Goal: Information Seeking & Learning: Learn about a topic

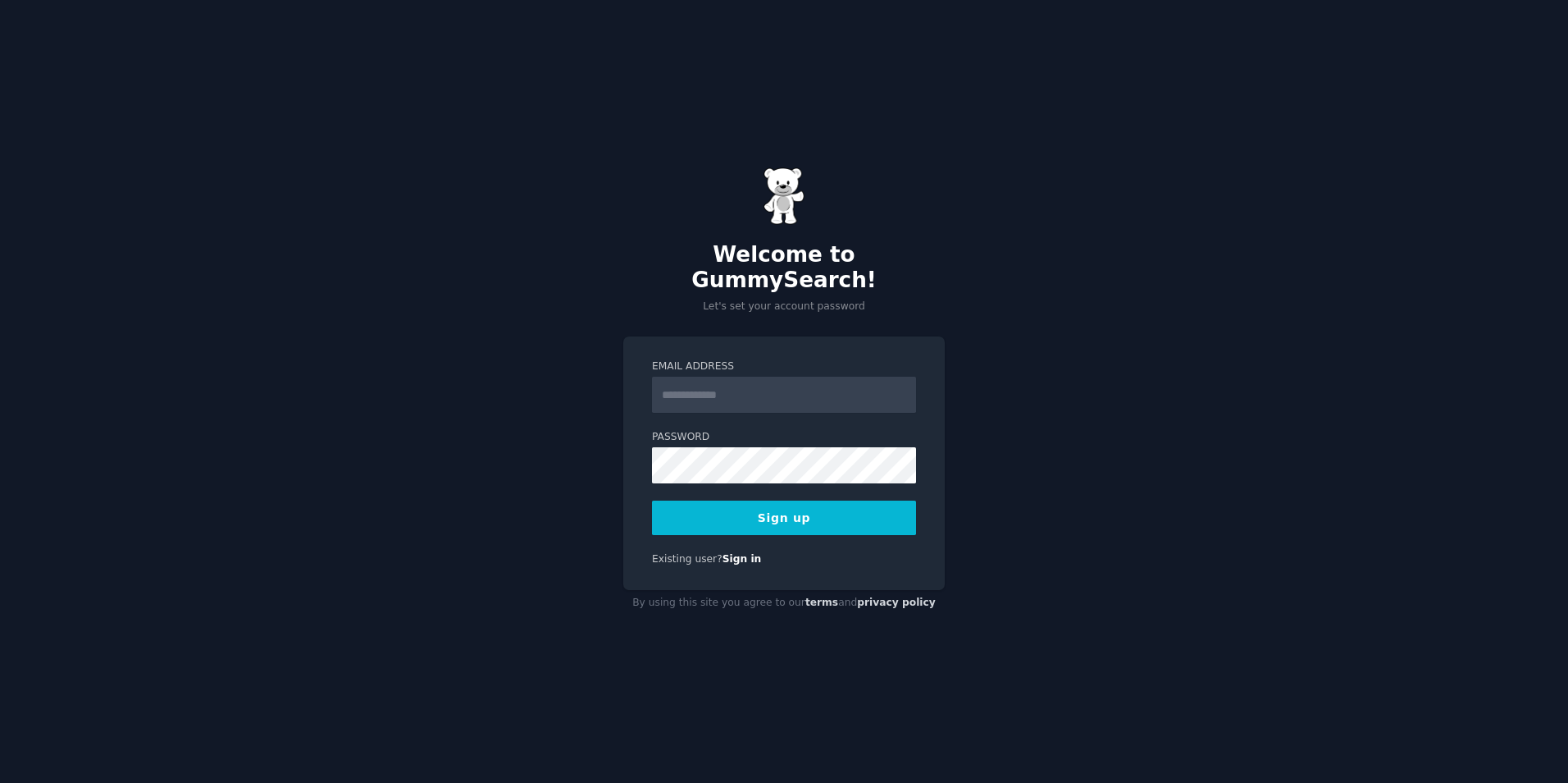
click at [720, 383] on input "Email Address" at bounding box center [784, 394] width 264 height 36
type input "**********"
click at [775, 515] on button "Sign up" at bounding box center [784, 517] width 264 height 34
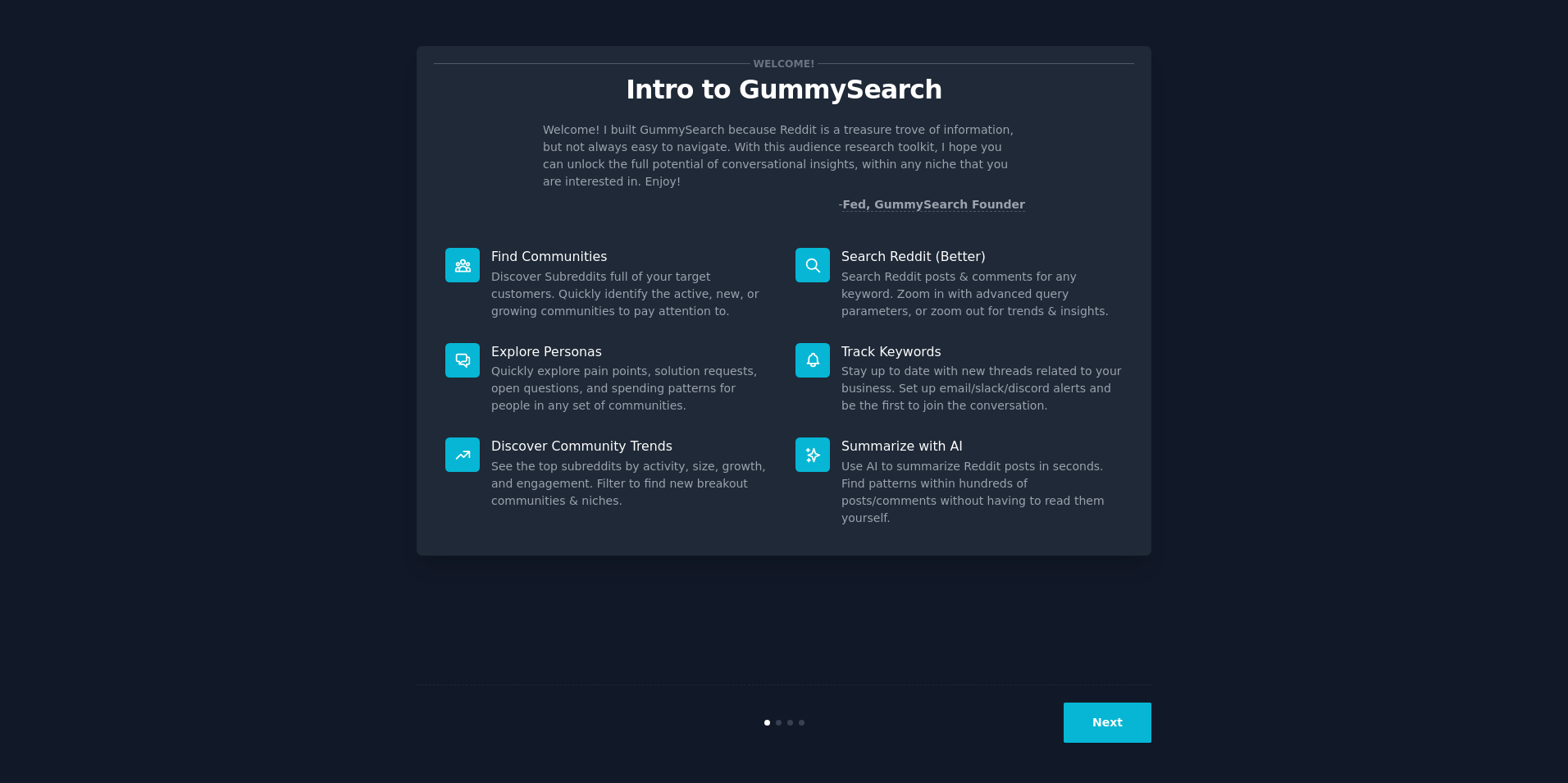
click at [1104, 717] on button "Next" at bounding box center [1107, 722] width 87 height 40
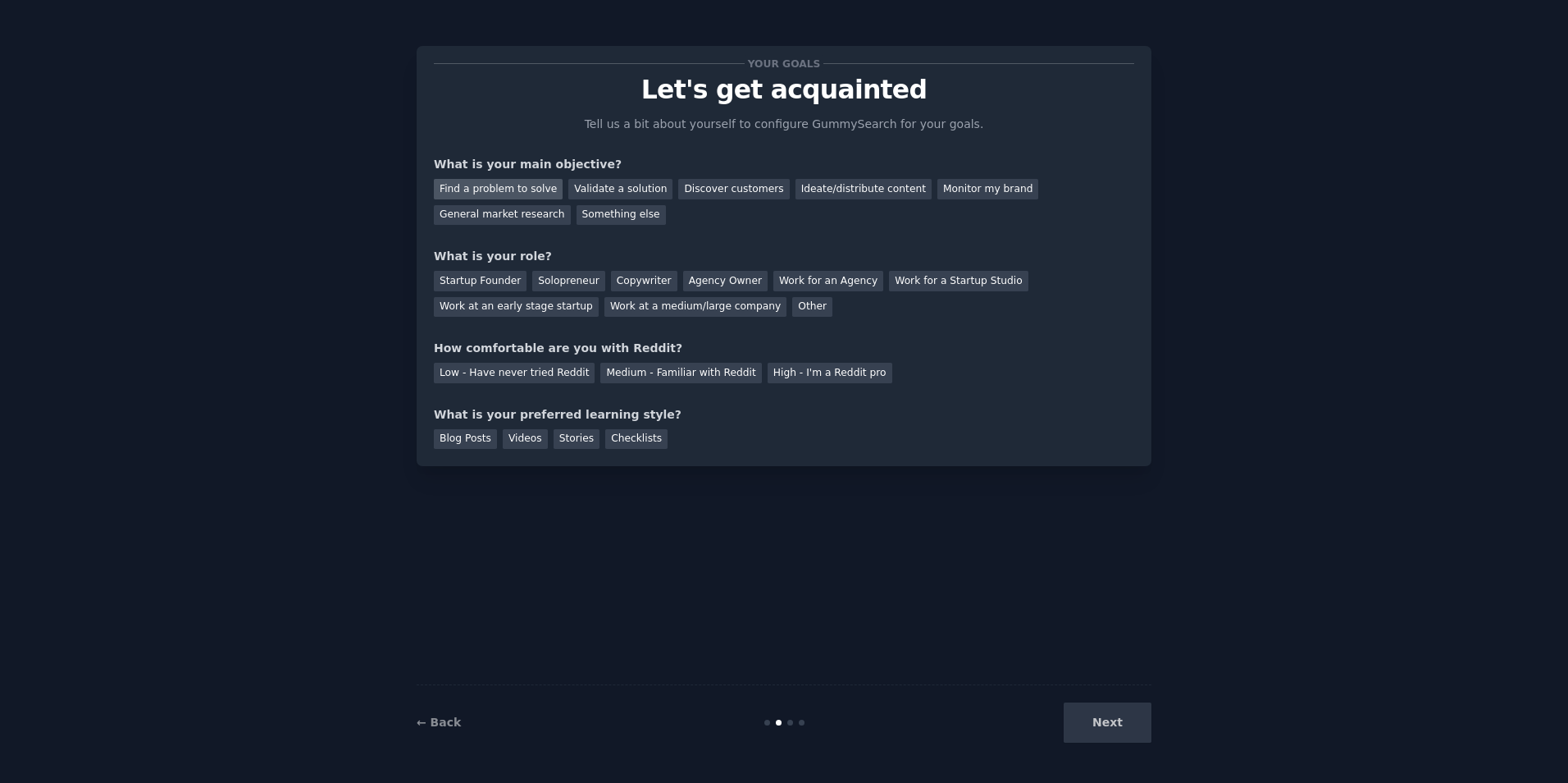
click at [512, 192] on div "Find a problem to solve" at bounding box center [498, 189] width 129 height 20
click at [537, 272] on div "Solopreneur" at bounding box center [568, 281] width 72 height 20
click at [629, 370] on div "Medium - Familiar with Reddit" at bounding box center [681, 373] width 161 height 20
click at [469, 443] on div "Blog Posts" at bounding box center [465, 439] width 63 height 20
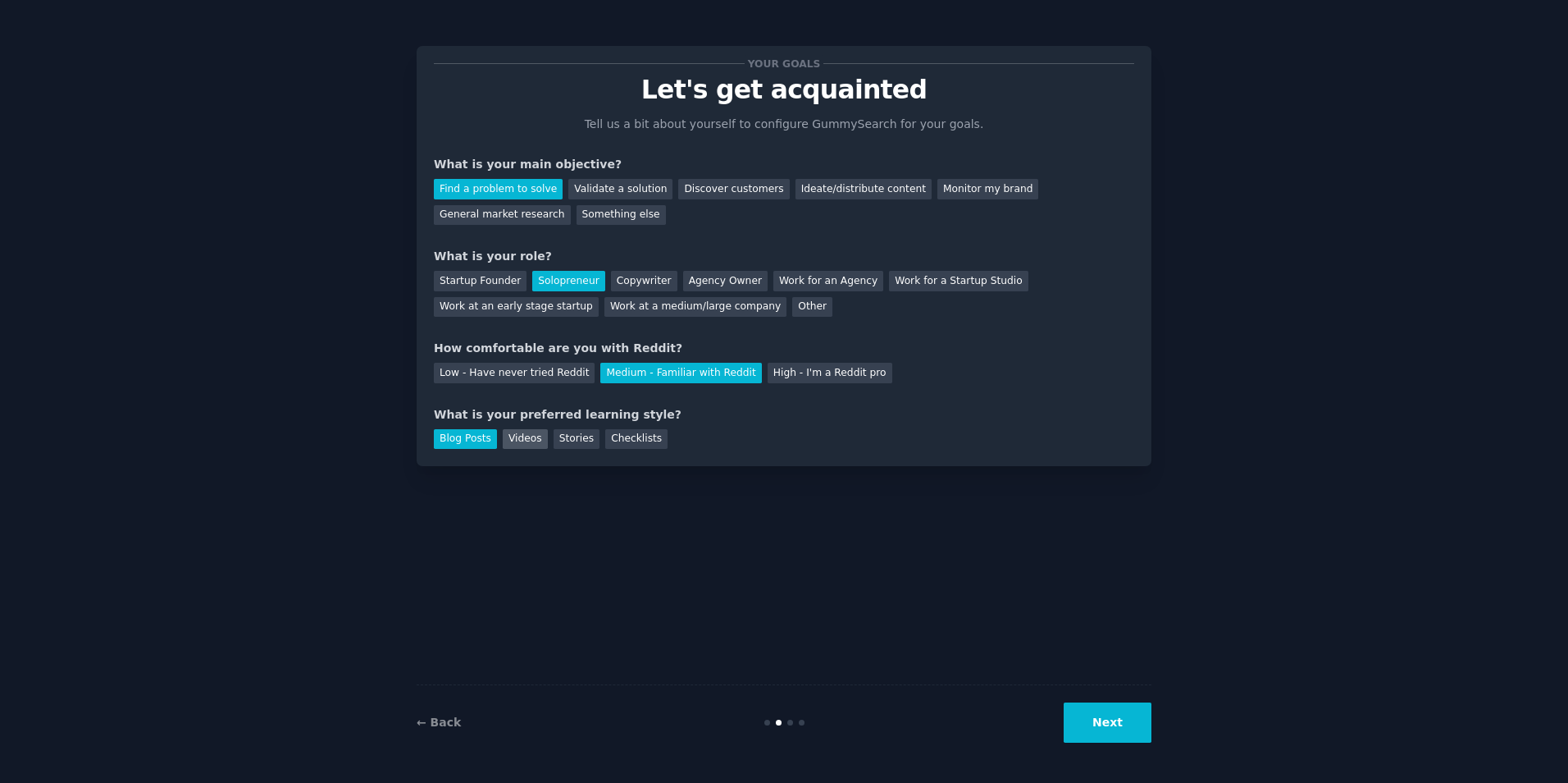
click at [514, 439] on div "Videos" at bounding box center [525, 439] width 45 height 20
click at [481, 457] on div "Your goals Let's get acquainted Tell us a bit about yourself to configure Gummy…" at bounding box center [784, 256] width 735 height 420
click at [473, 443] on div "Blog Posts" at bounding box center [465, 439] width 63 height 20
click at [1132, 739] on button "Next" at bounding box center [1107, 722] width 87 height 40
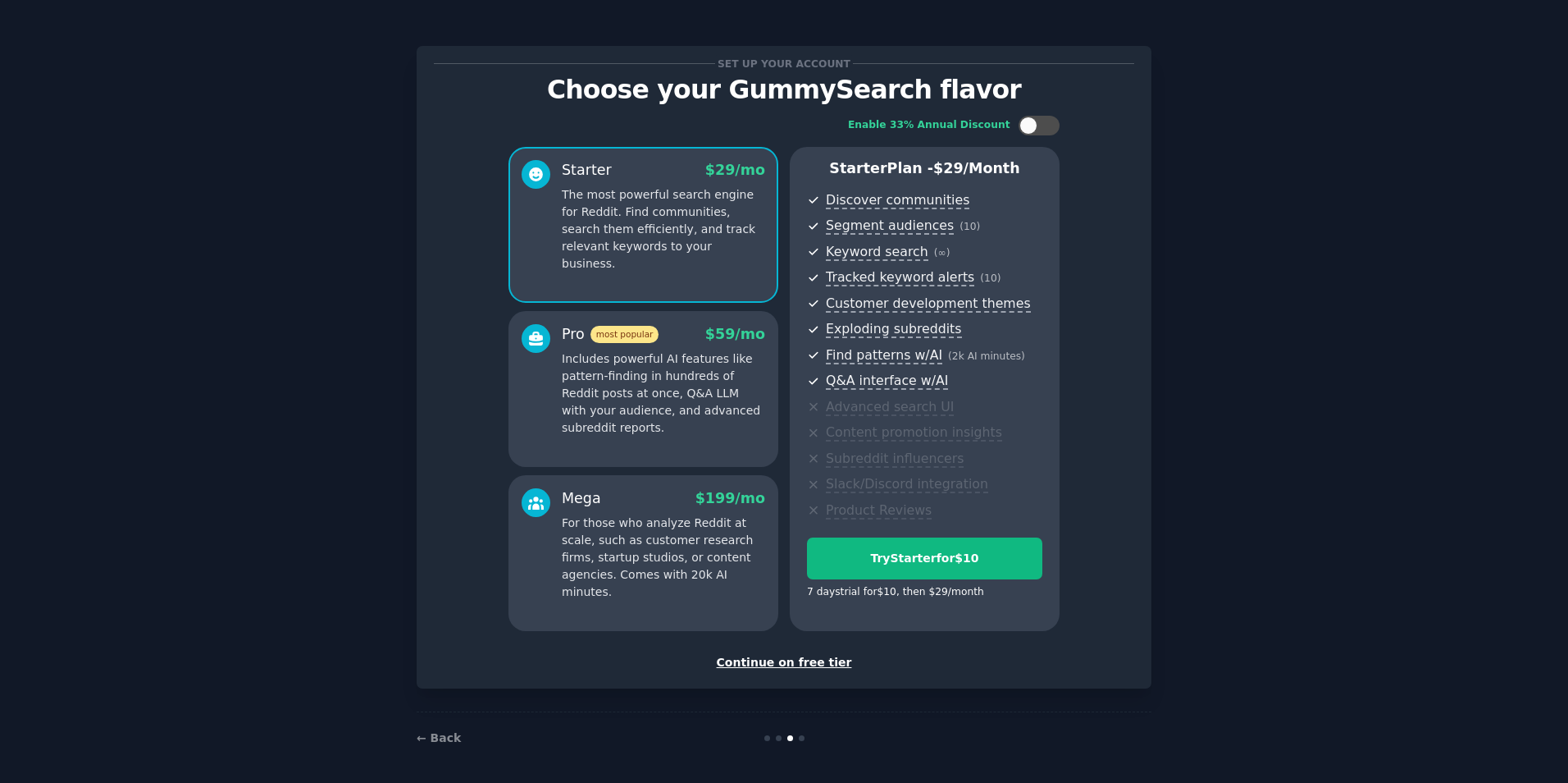
click at [815, 670] on div "Continue on free tier" at bounding box center [784, 662] width 701 height 17
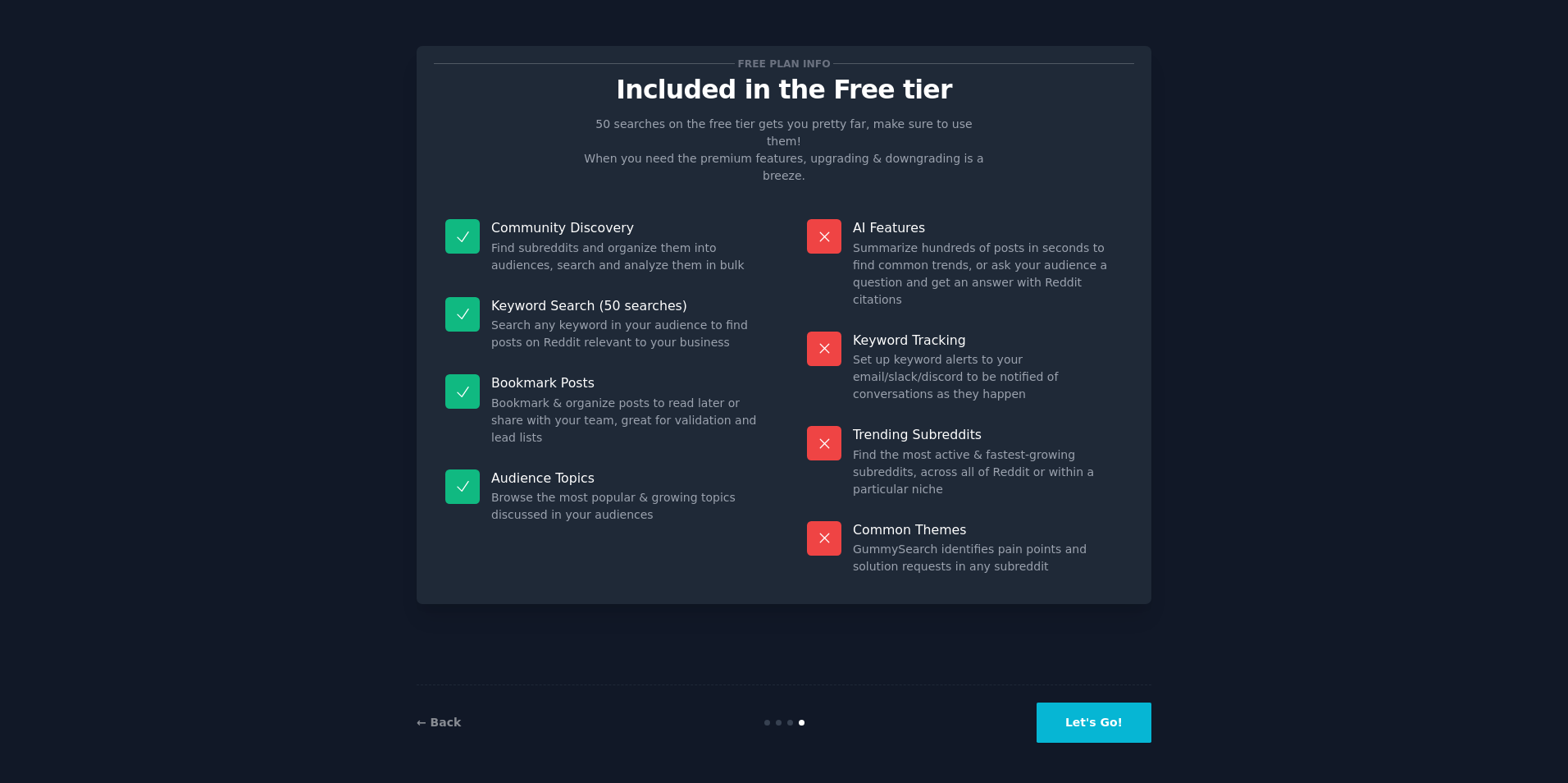
click at [1079, 717] on button "Let's Go!" at bounding box center [1093, 722] width 115 height 40
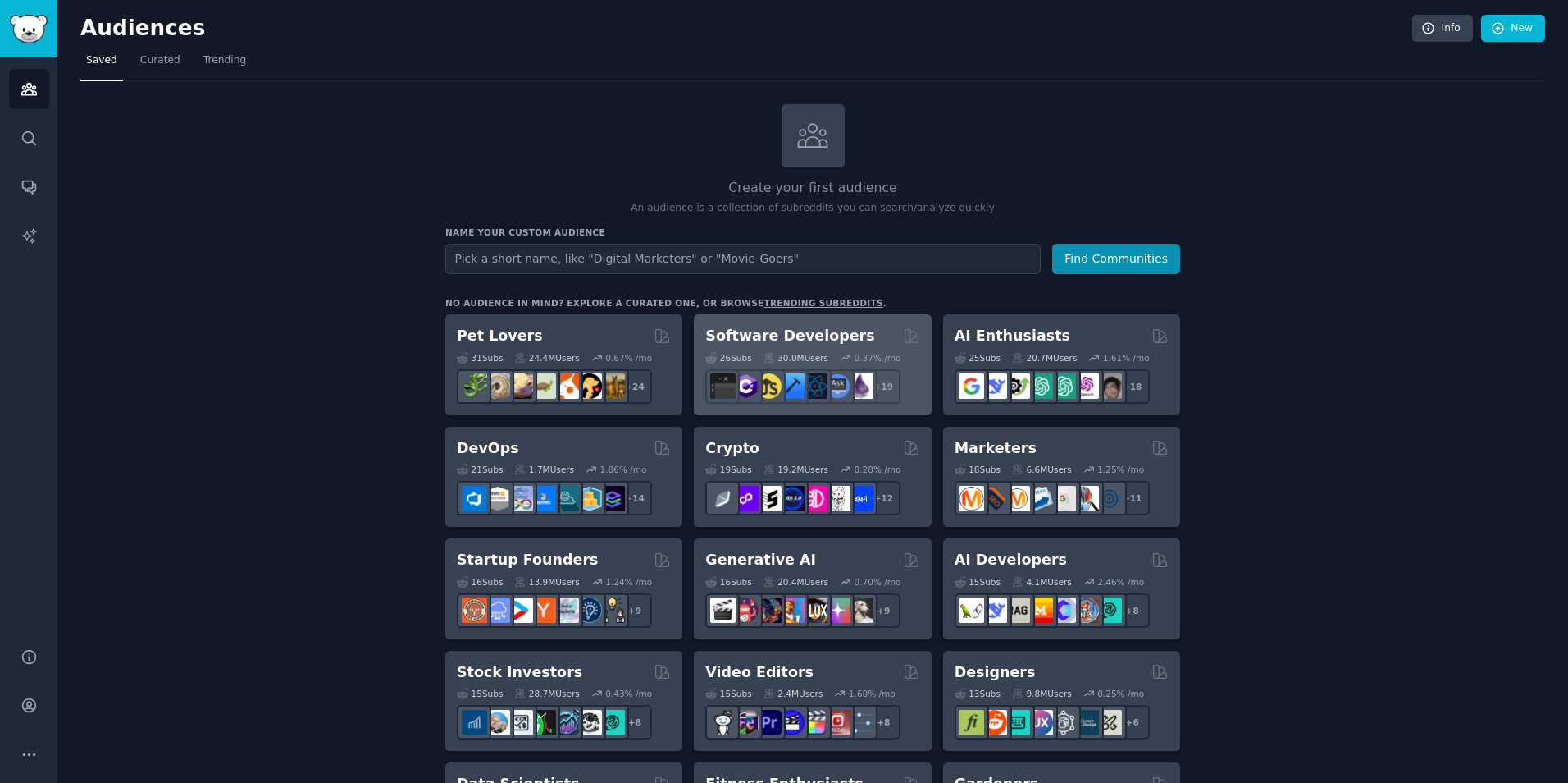
click at [857, 331] on div "Software Developers" at bounding box center [812, 336] width 214 height 20
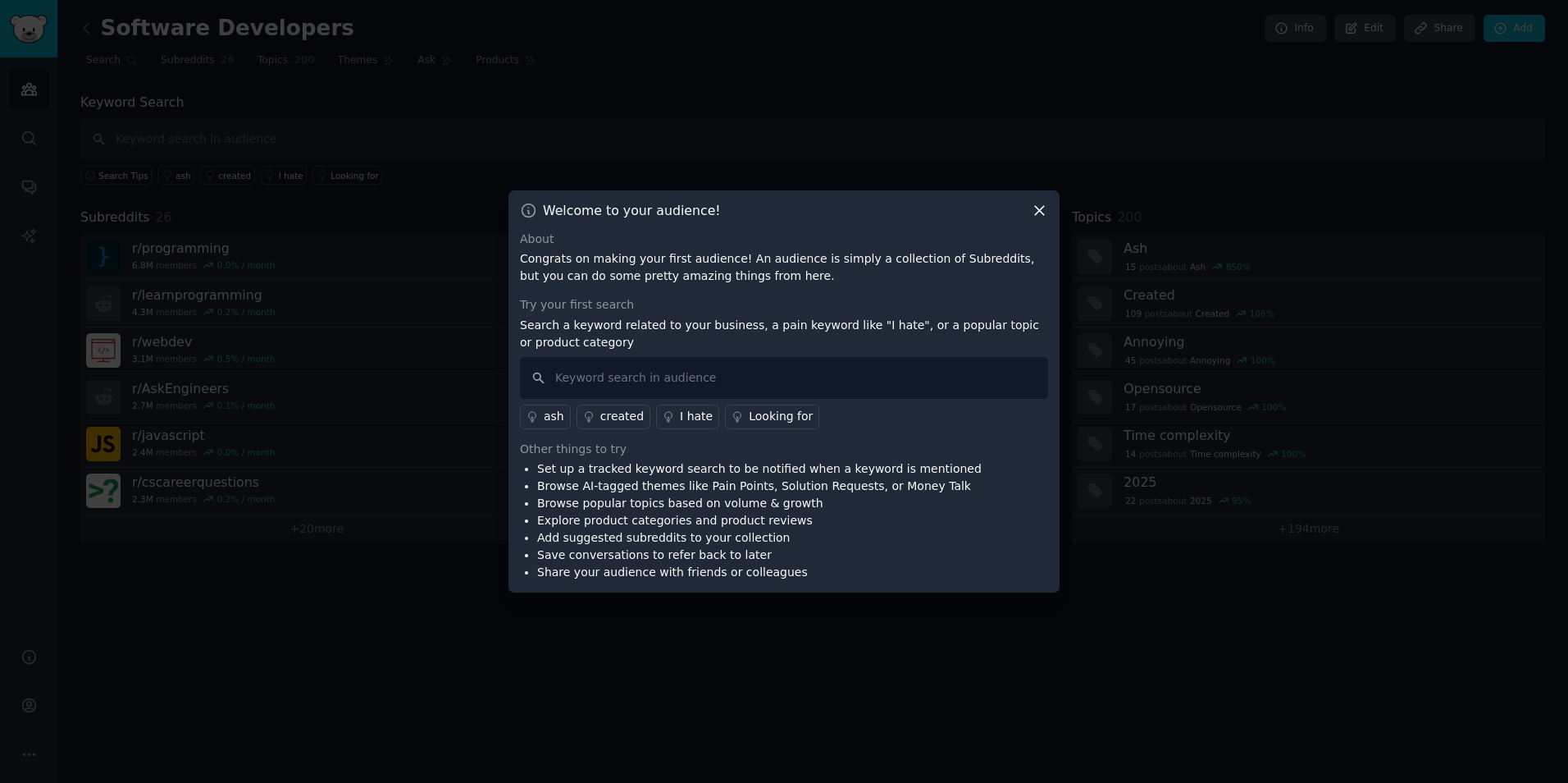
click at [1039, 210] on icon at bounding box center [1040, 211] width 9 height 9
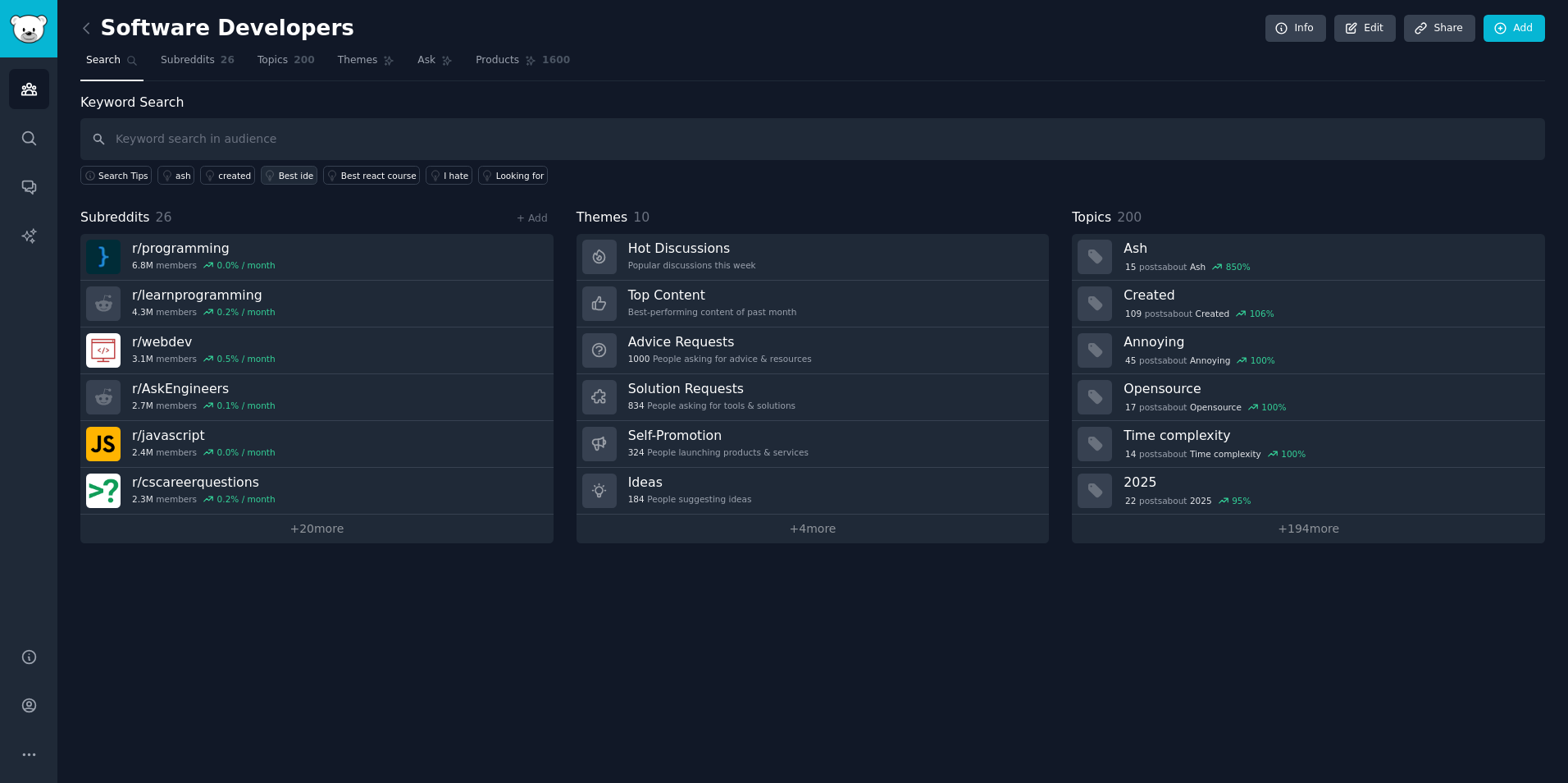
click at [279, 178] on div "Best ide" at bounding box center [296, 176] width 35 height 11
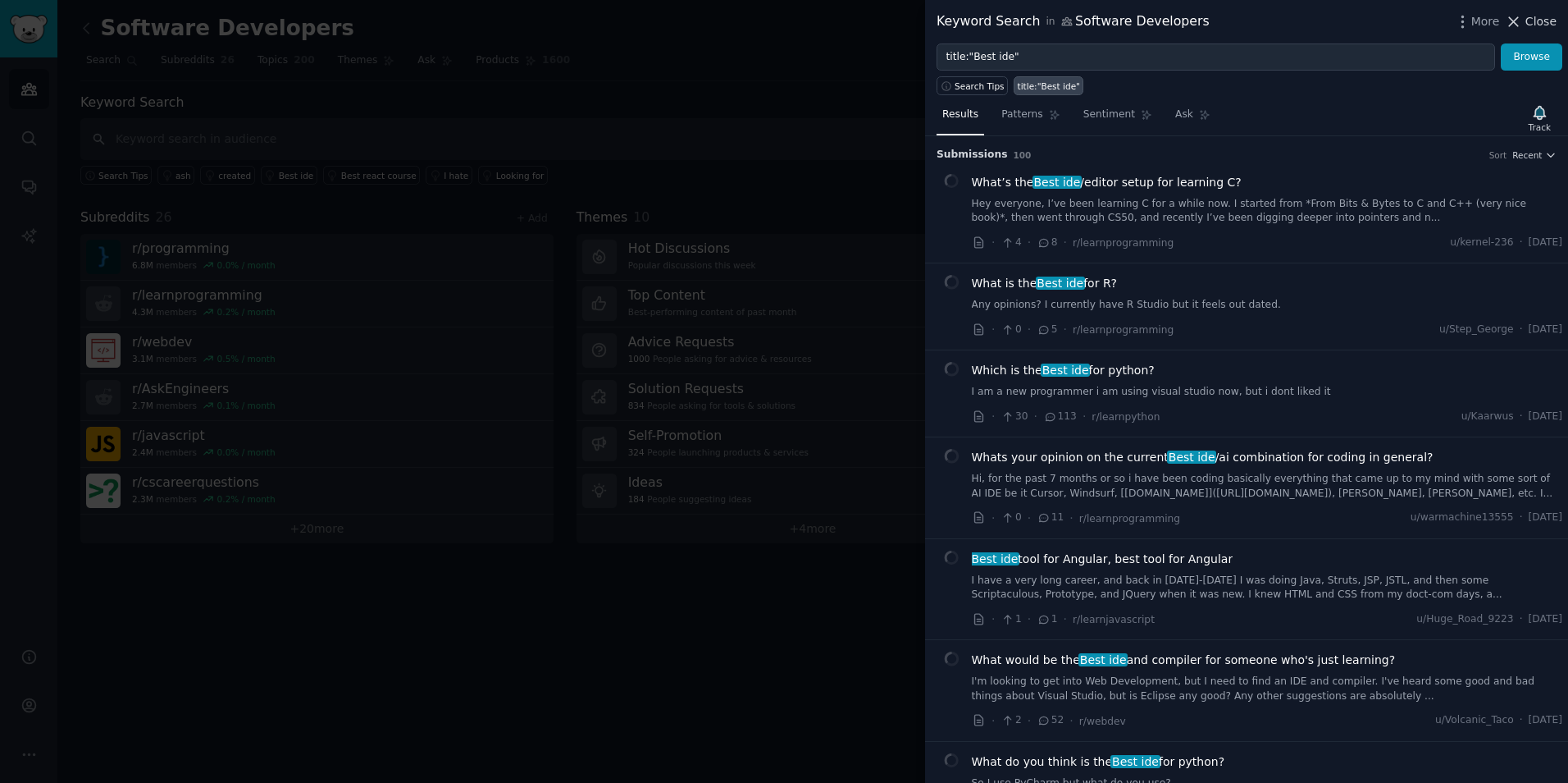
click at [1538, 20] on span "Close" at bounding box center [1541, 21] width 31 height 17
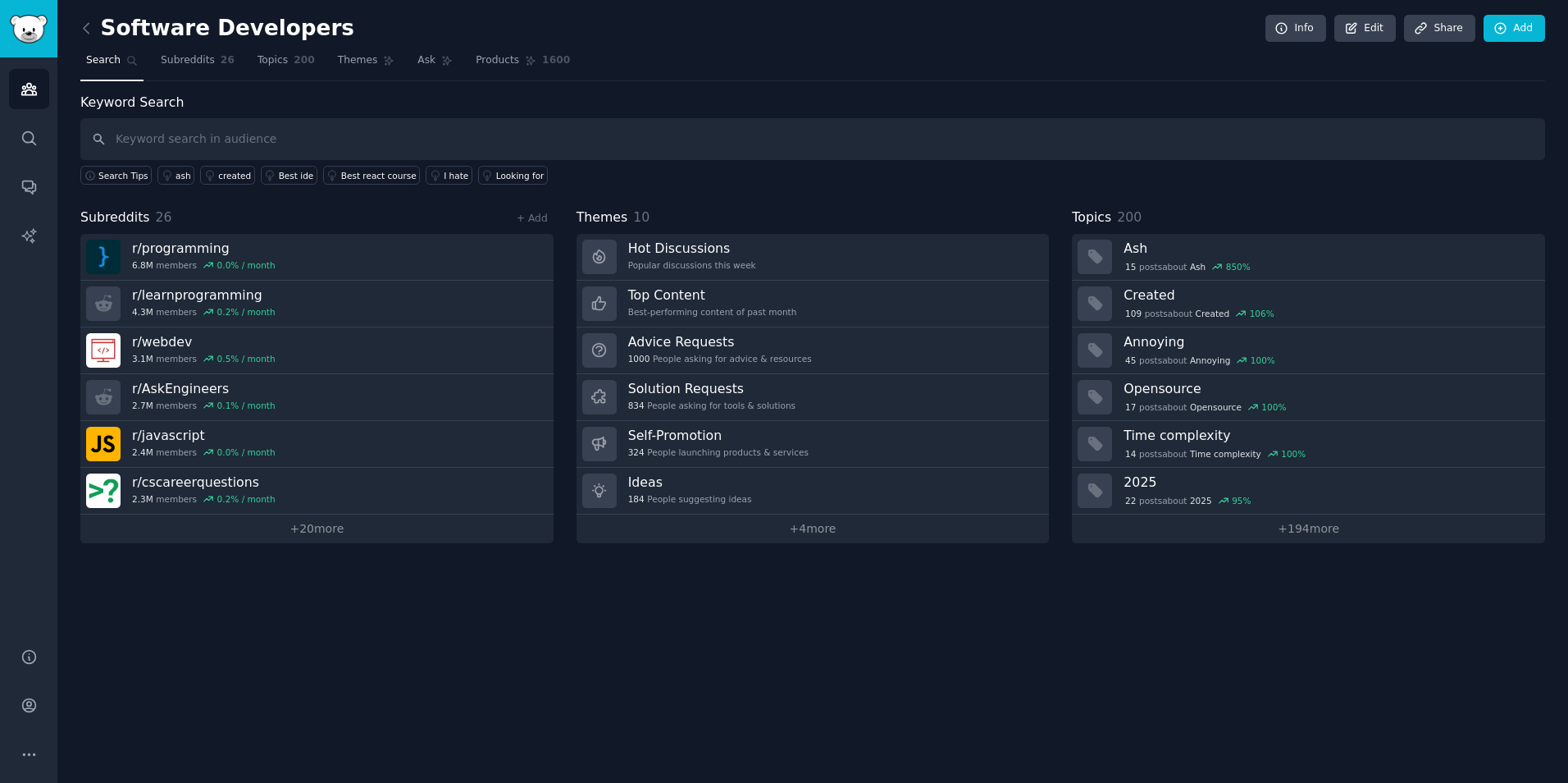
click at [742, 58] on nav "Search Subreddits 26 Topics 200 Themes Ask Products 1600" at bounding box center [812, 64] width 1465 height 34
click at [41, 84] on link "Audiences" at bounding box center [29, 89] width 40 height 40
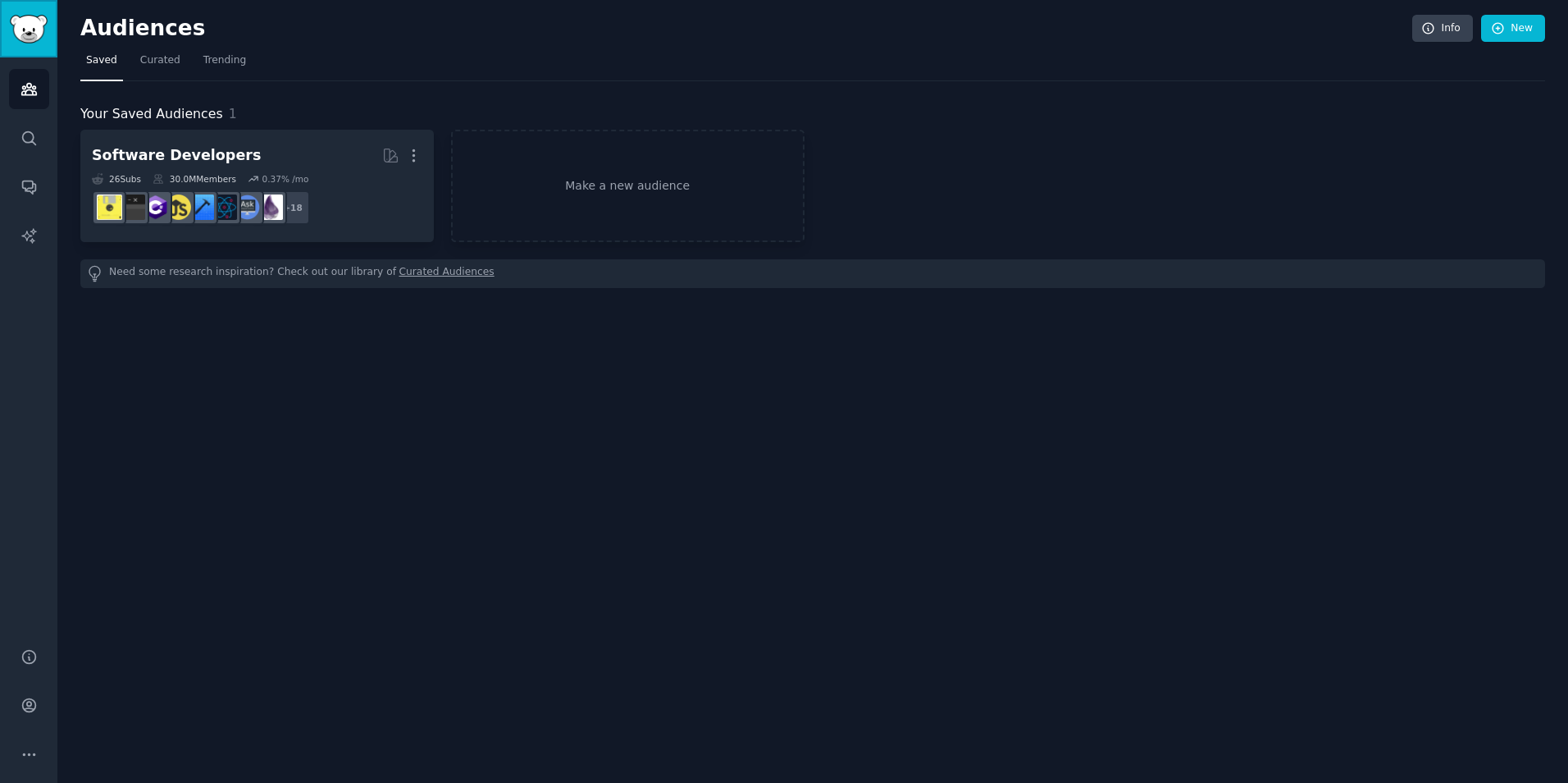
click at [17, 27] on img "Sidebar" at bounding box center [29, 29] width 38 height 29
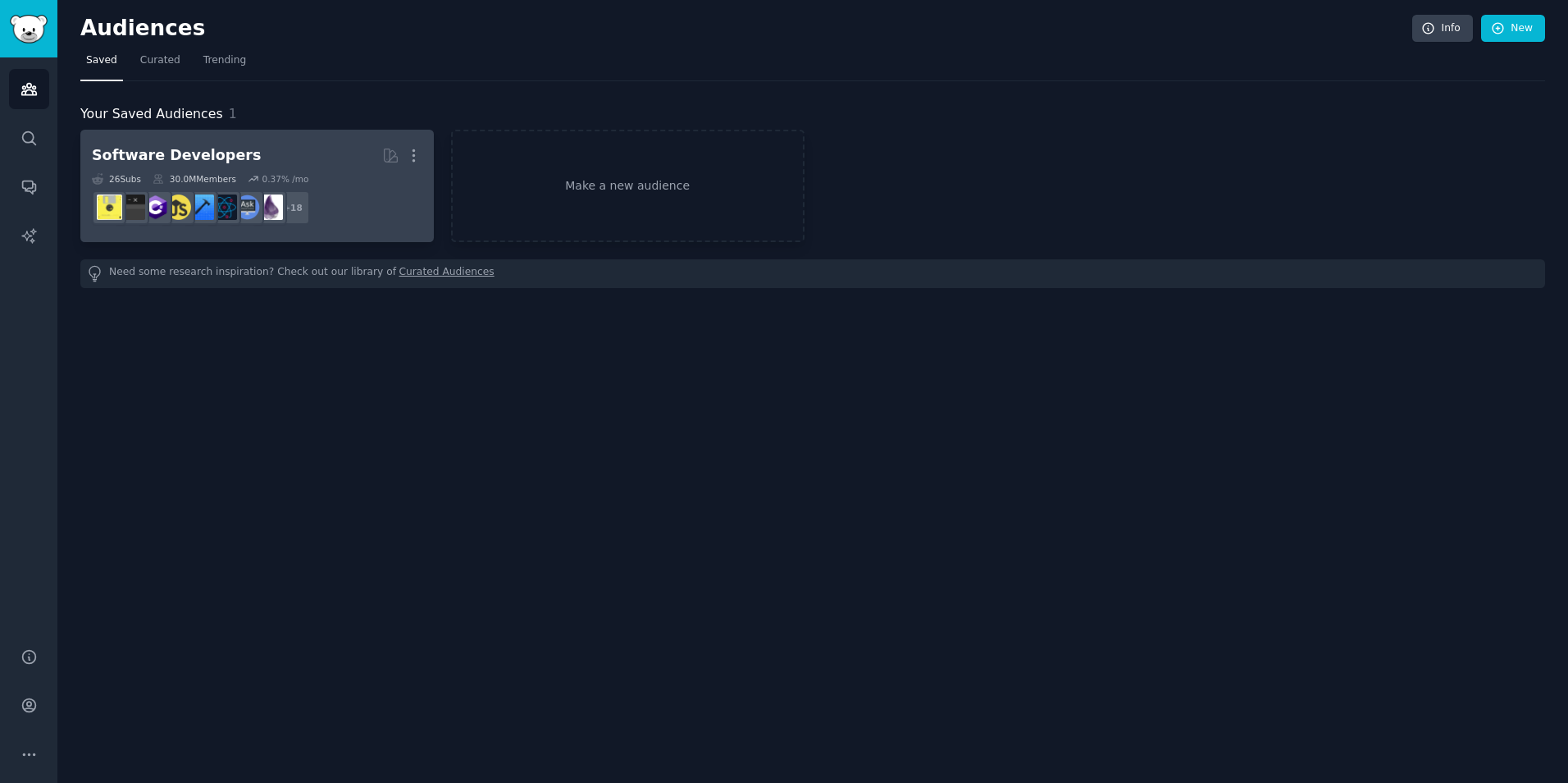
click at [338, 185] on dd "r/software + 18" at bounding box center [257, 208] width 330 height 46
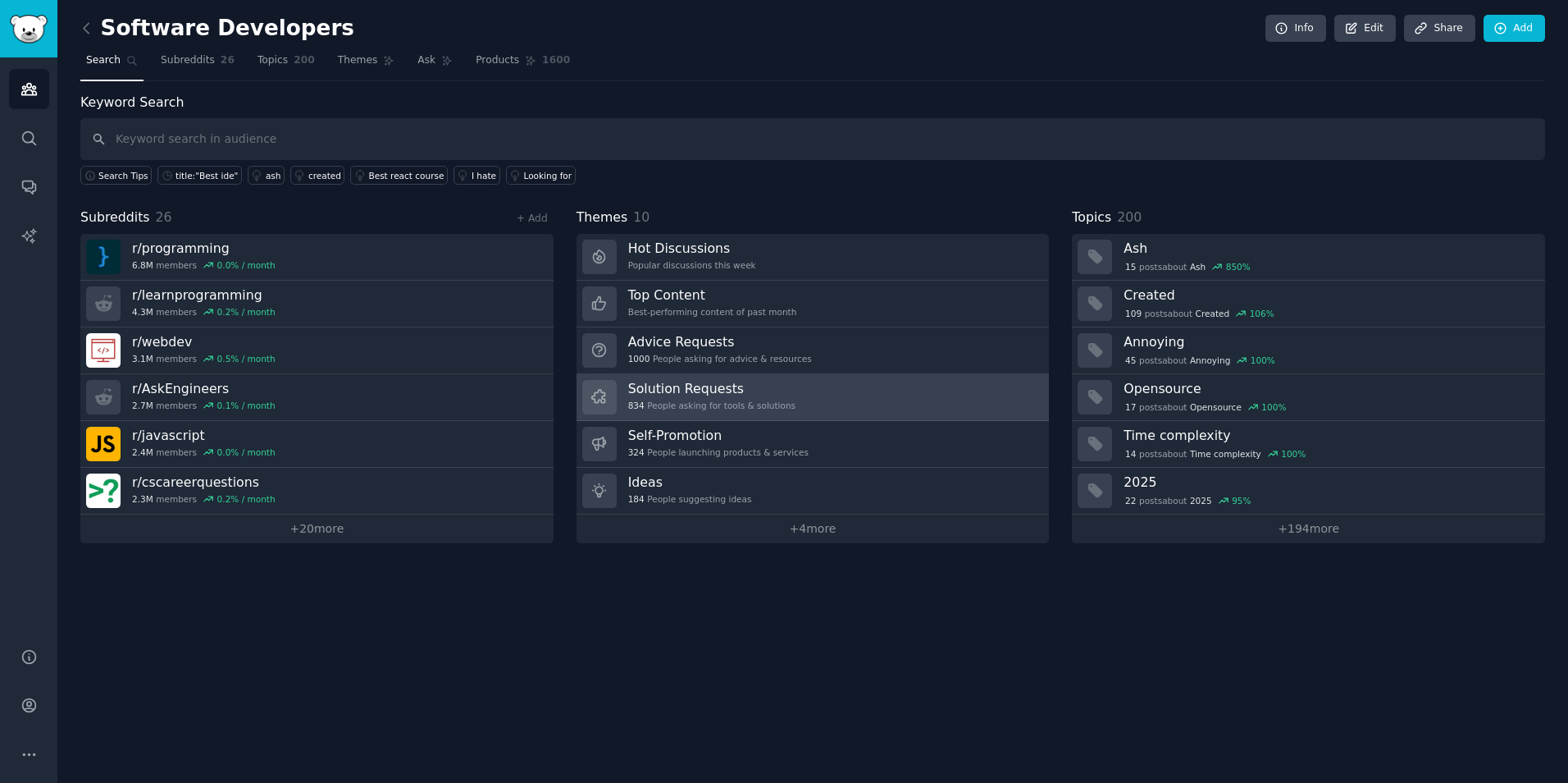
click at [805, 397] on link "Solution Requests 834 People asking for tools & solutions" at bounding box center [813, 397] width 474 height 47
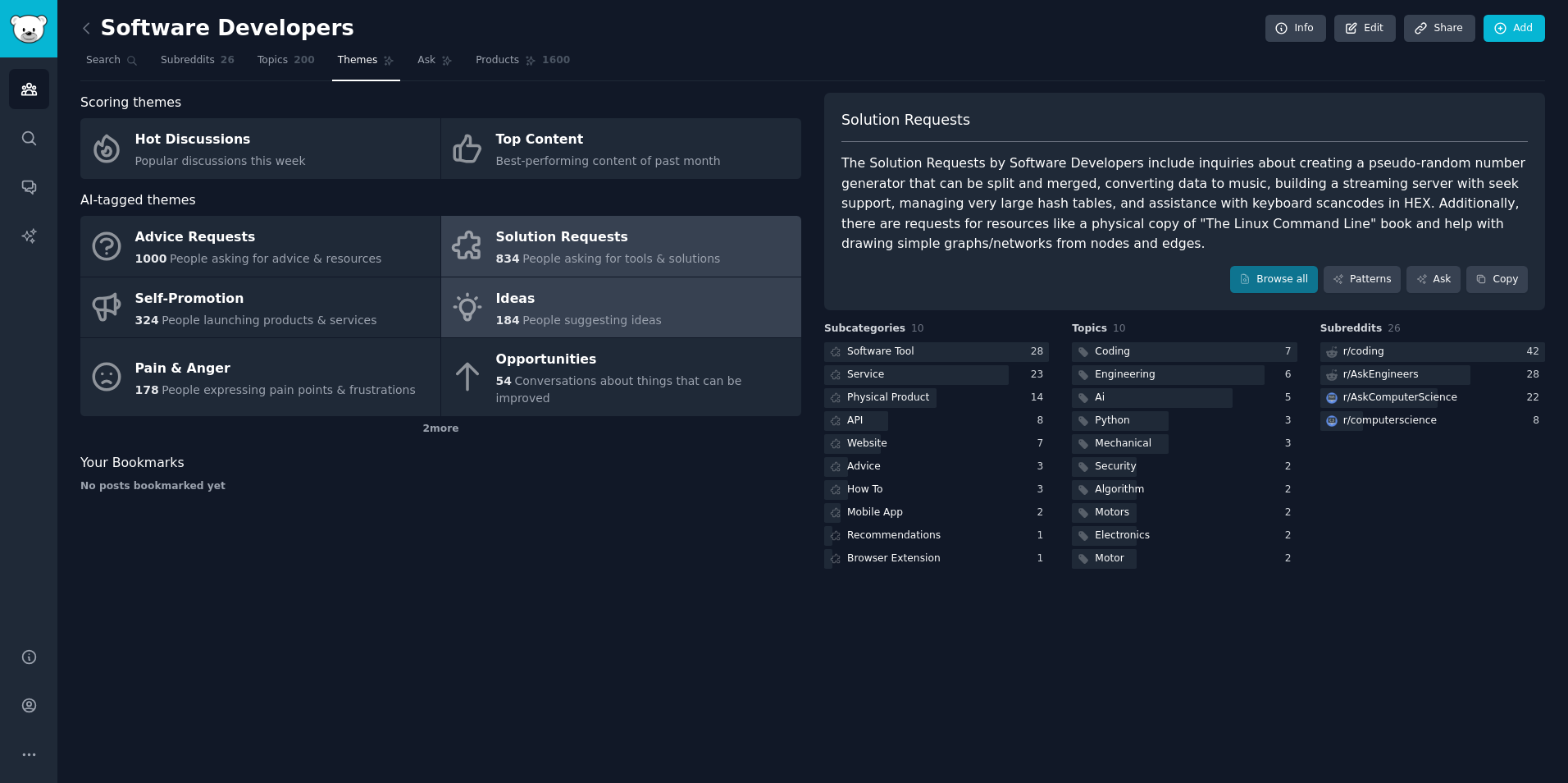
click at [657, 292] on link "Ideas 184 People suggesting ideas" at bounding box center [622, 307] width 361 height 61
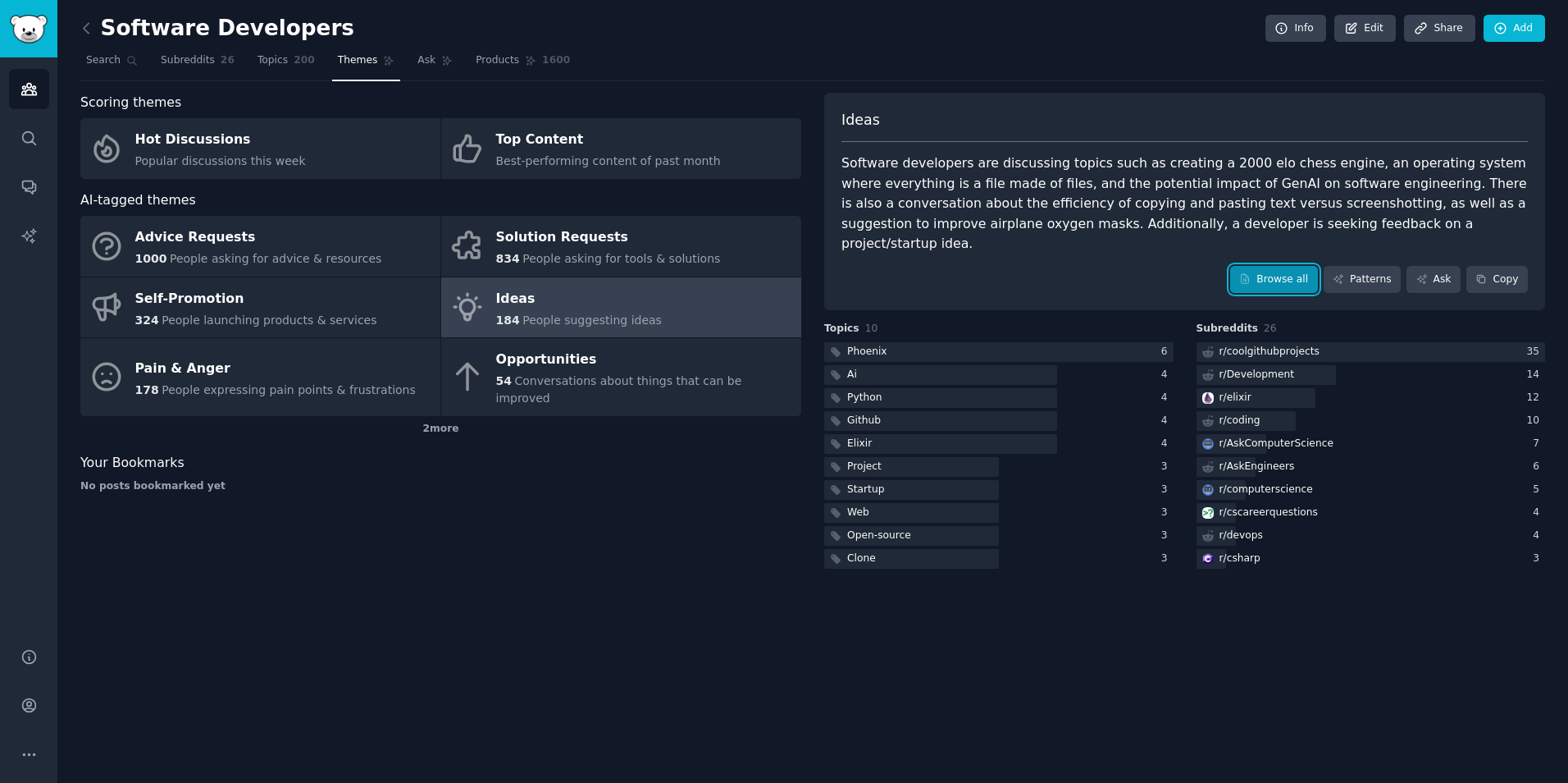
click at [1247, 266] on link "Browse all" at bounding box center [1274, 280] width 87 height 28
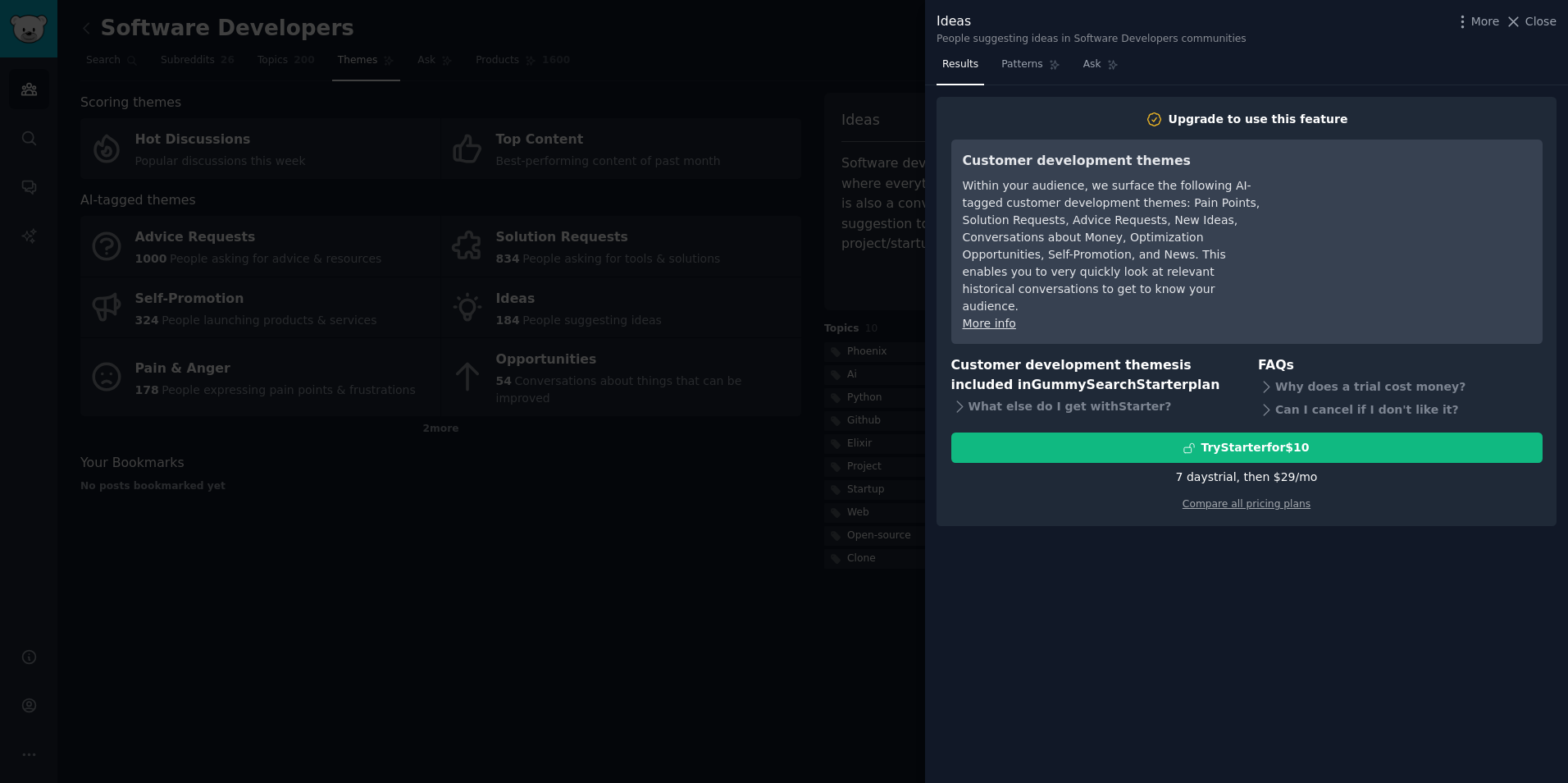
click at [700, 556] on div at bounding box center [784, 391] width 1568 height 783
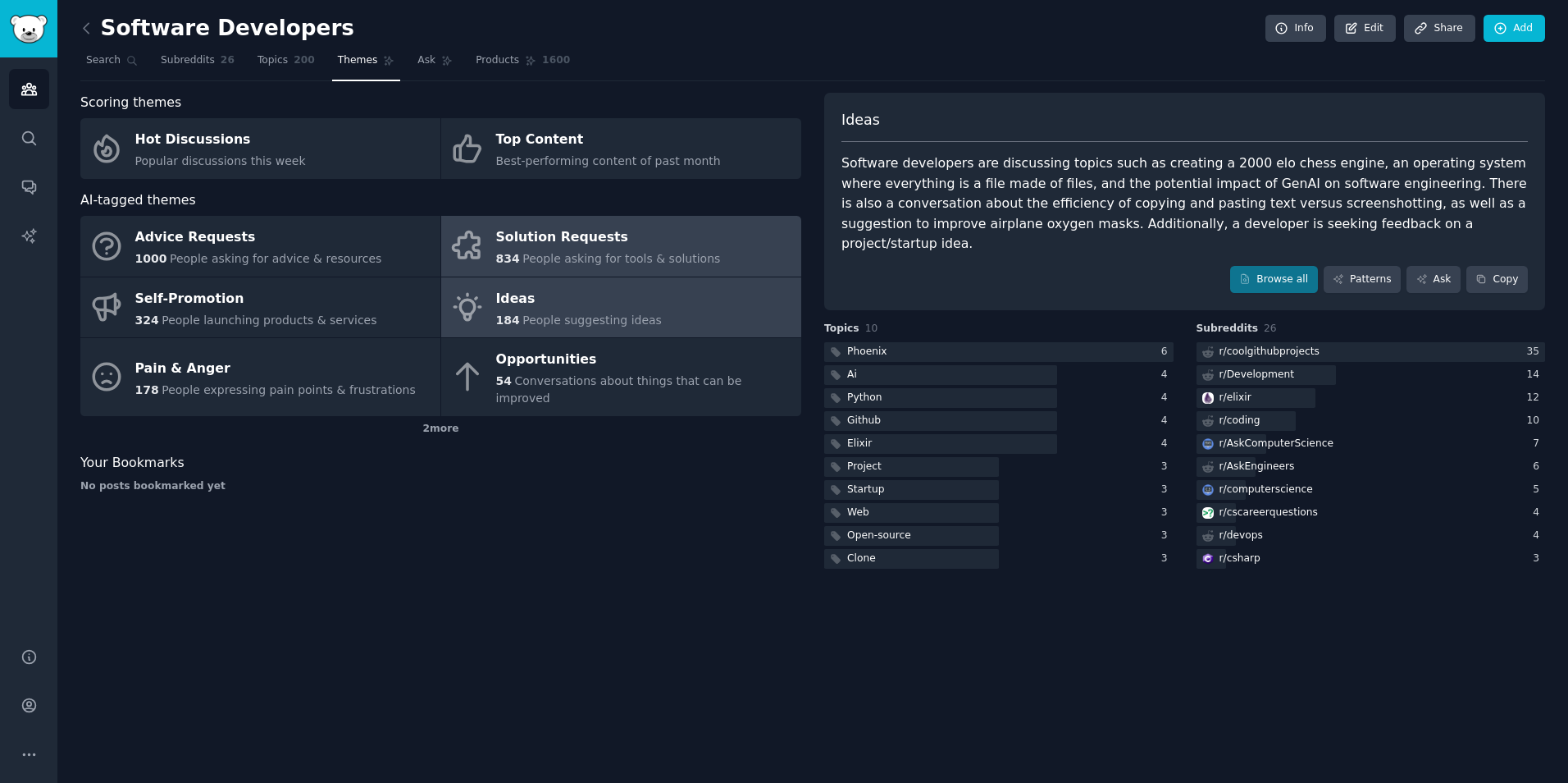
click at [616, 236] on div "Solution Requests" at bounding box center [609, 237] width 224 height 27
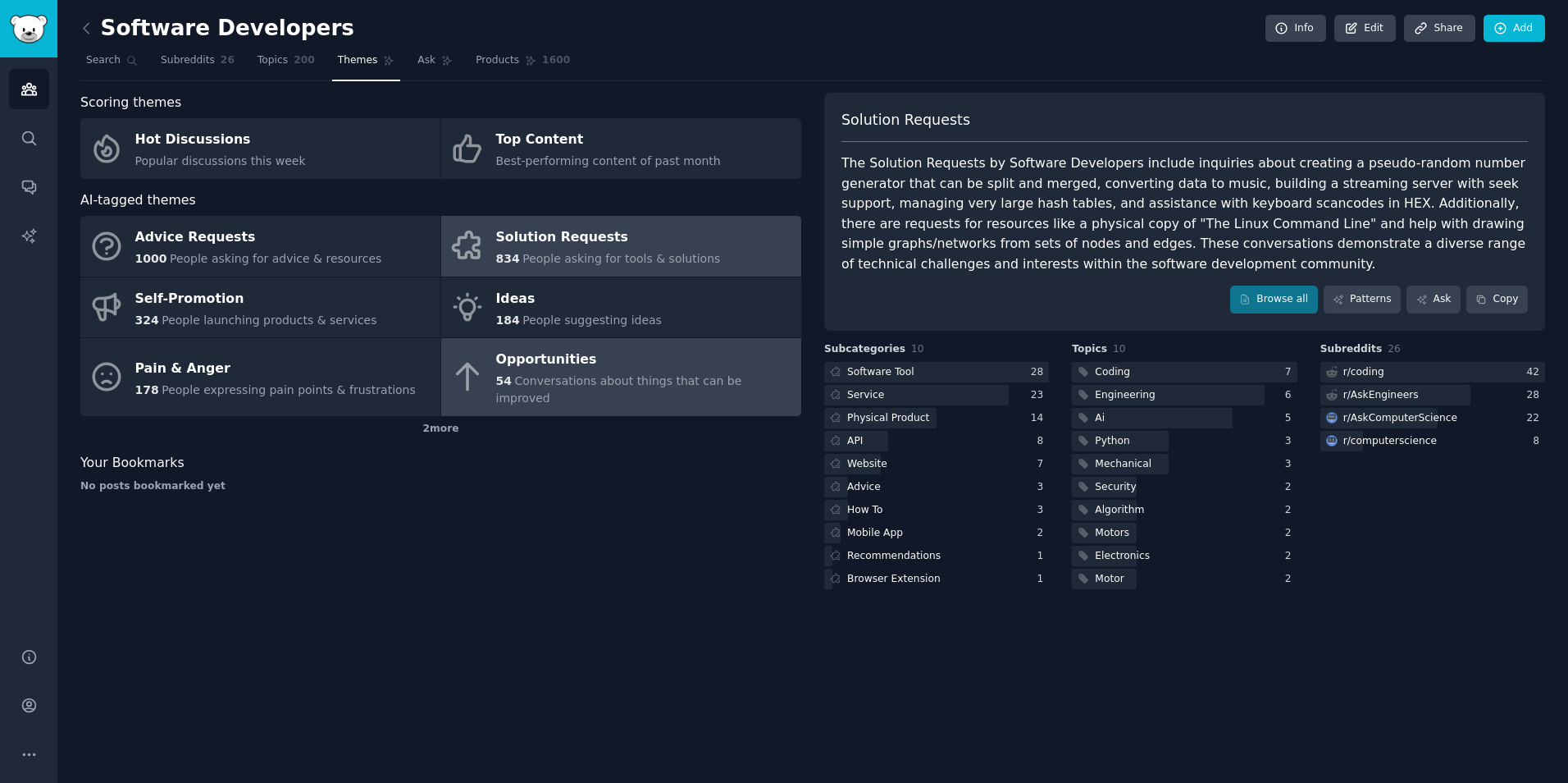
click at [612, 361] on div "Opportunities" at bounding box center [645, 360] width 297 height 27
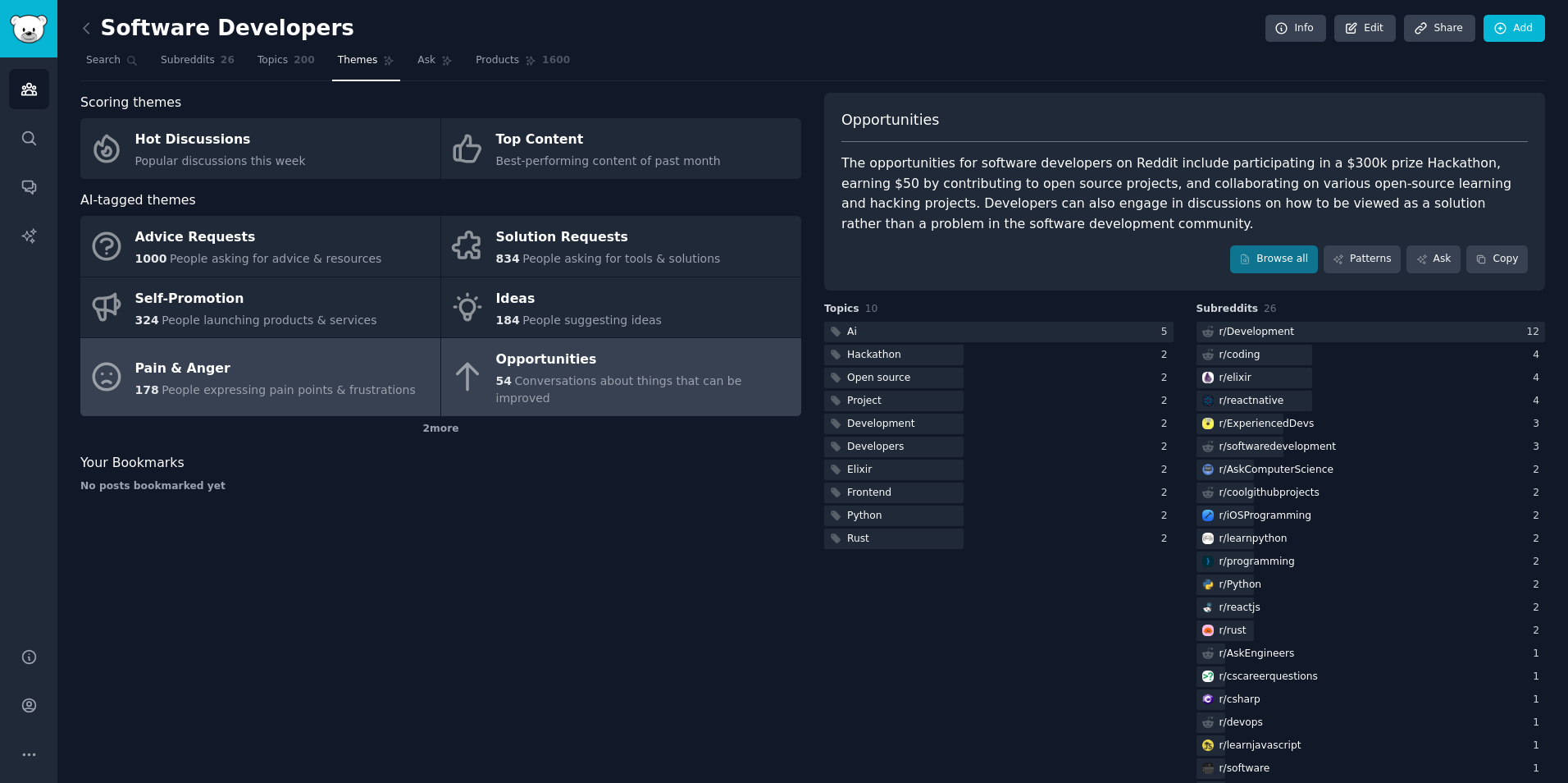
click at [352, 355] on div "Pain & Anger" at bounding box center [275, 368] width 280 height 27
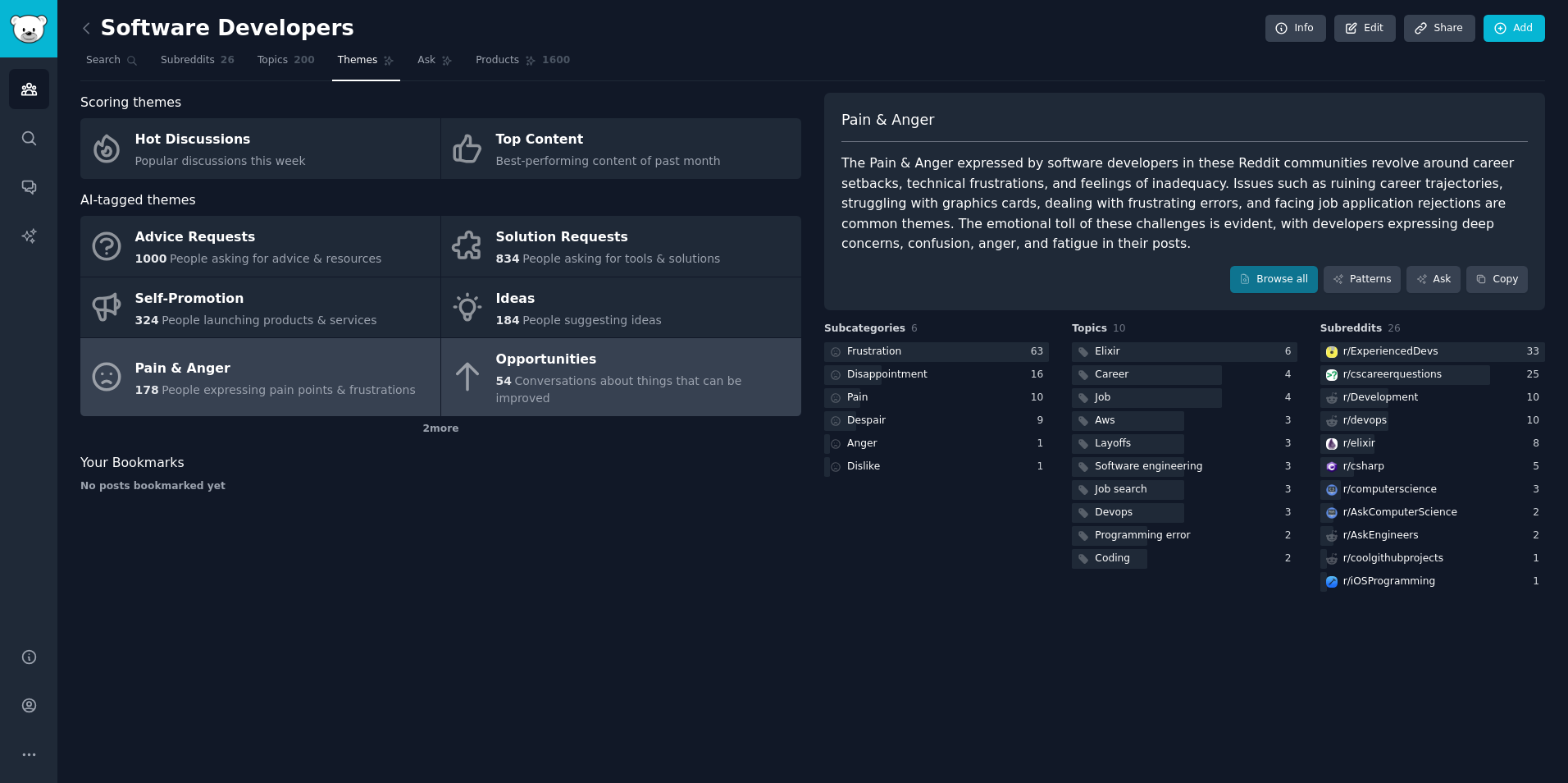
click at [571, 383] on span "Conversations about things that can be improved" at bounding box center [620, 389] width 246 height 30
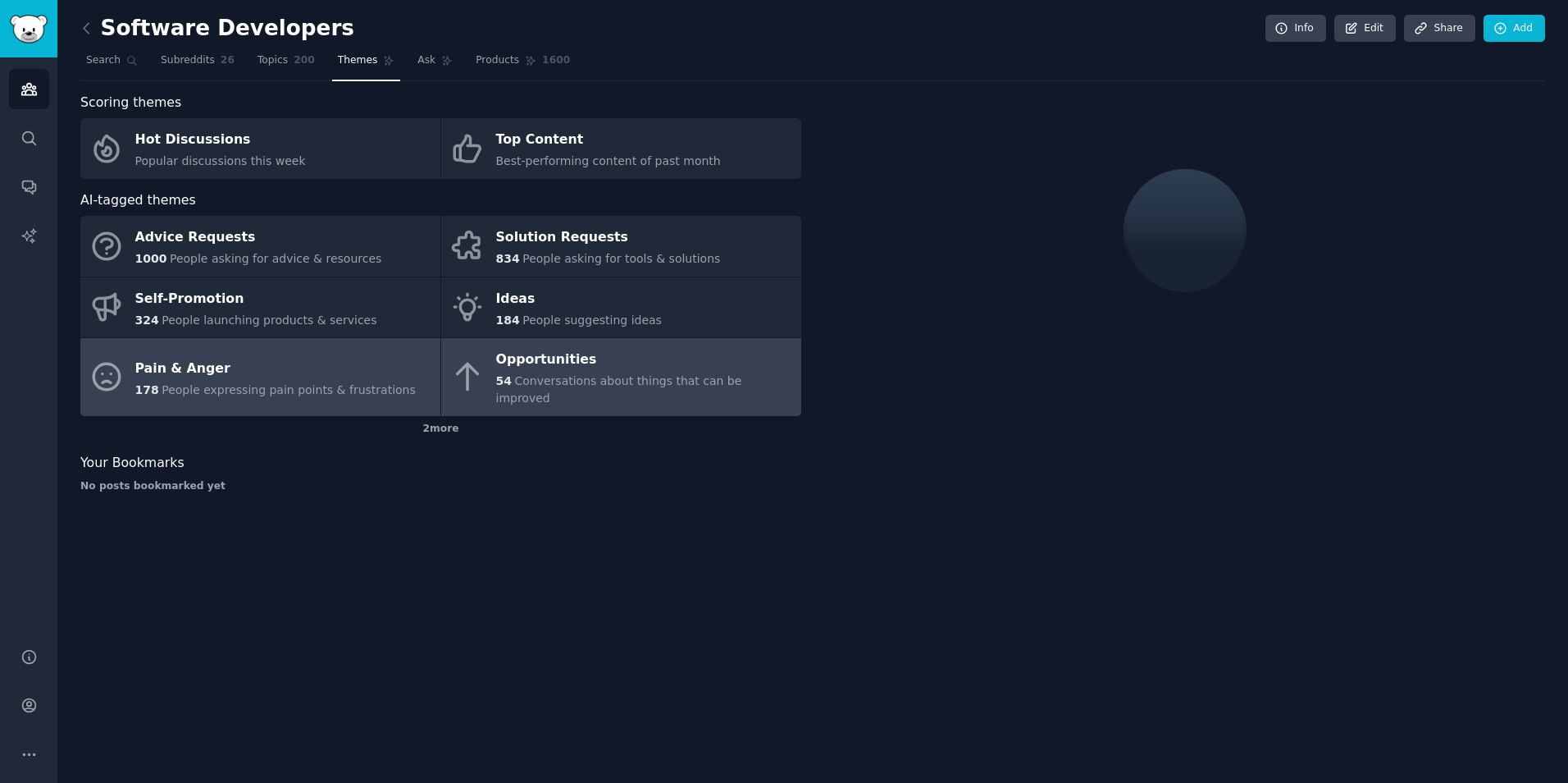
click at [352, 384] on span "People expressing pain points & frustrations" at bounding box center [289, 389] width 254 height 13
click at [619, 367] on div "Opportunities" at bounding box center [645, 360] width 297 height 27
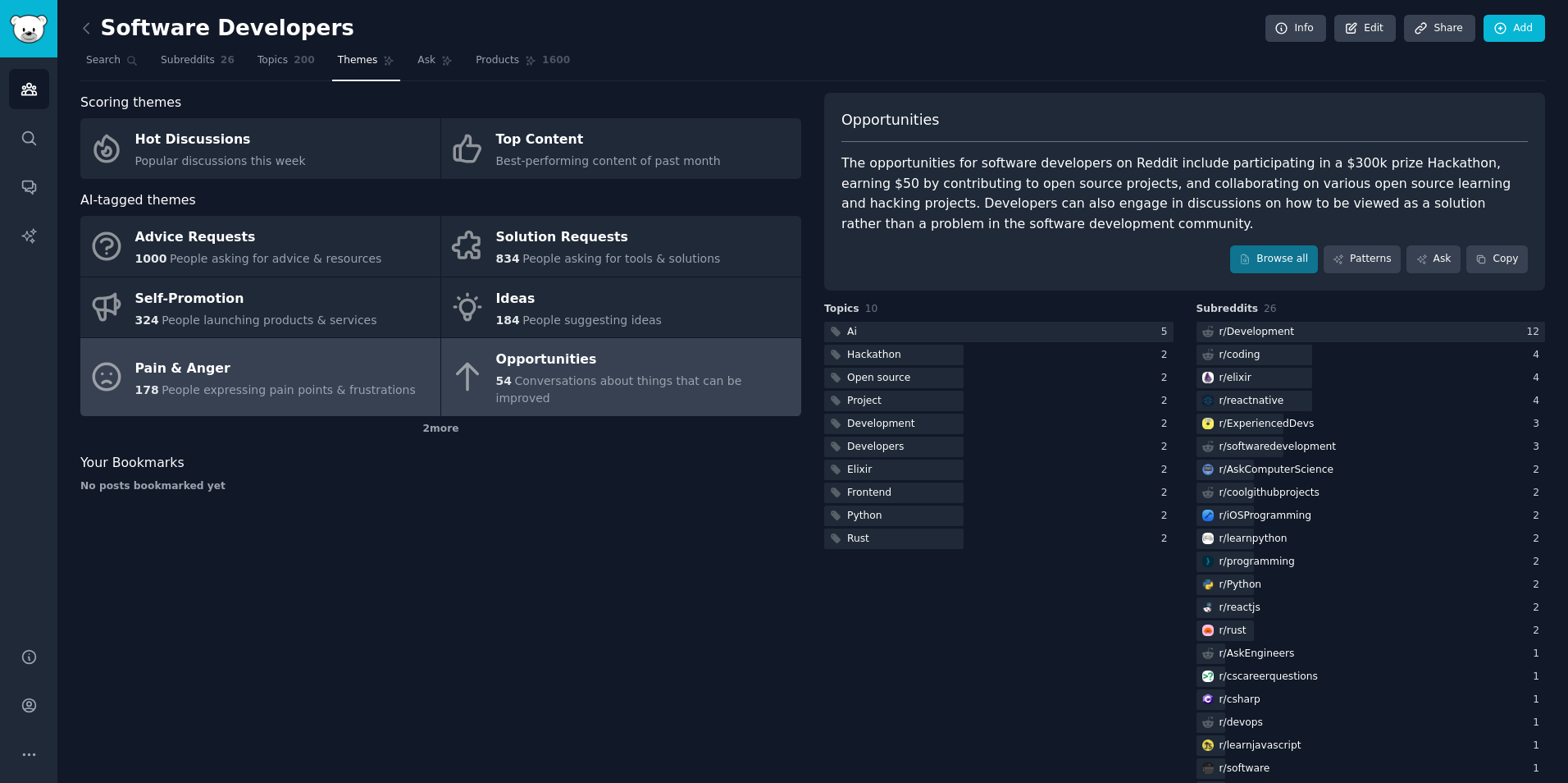
click at [338, 383] on span "People expressing pain points & frustrations" at bounding box center [289, 389] width 254 height 13
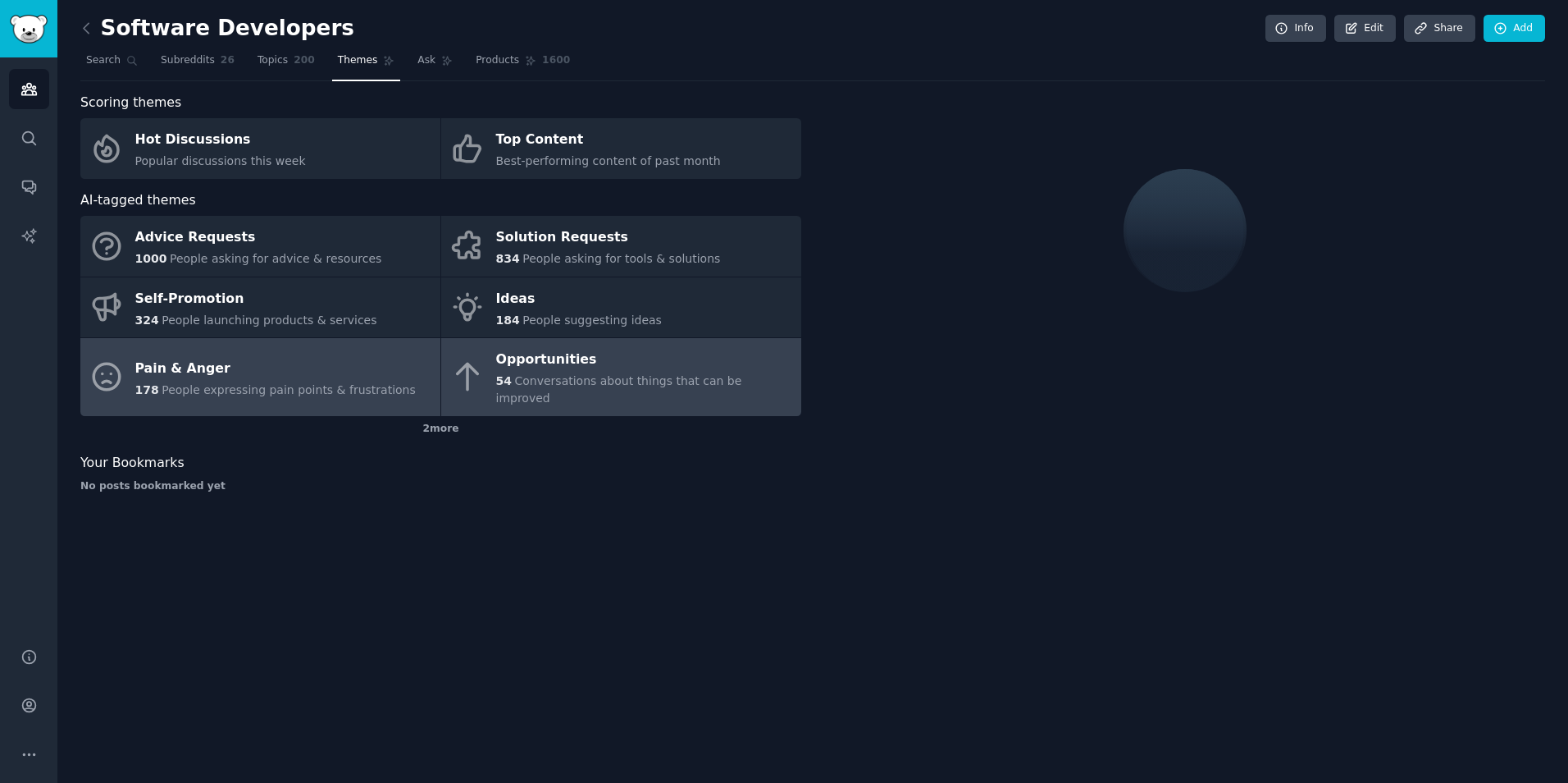
click at [625, 373] on div "54 Conversations about things that can be improved" at bounding box center [645, 389] width 297 height 34
